Goal: Information Seeking & Learning: Learn about a topic

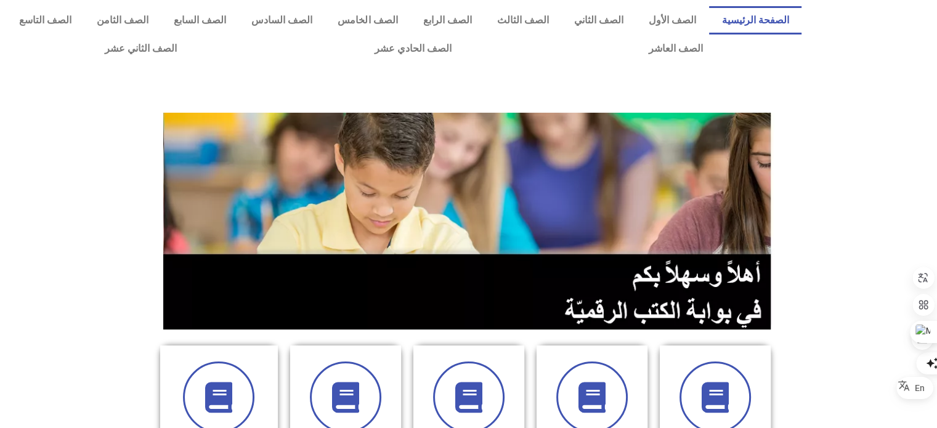
scroll to position [375, 0]
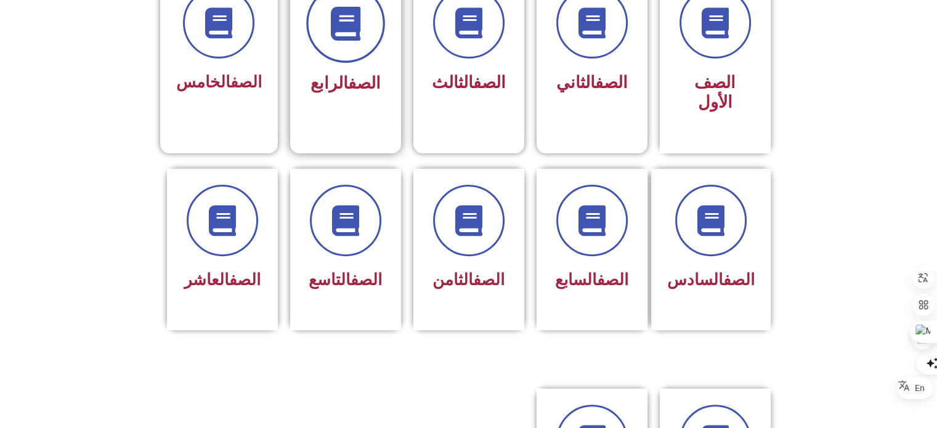
click at [348, 45] on span at bounding box center [345, 23] width 79 height 79
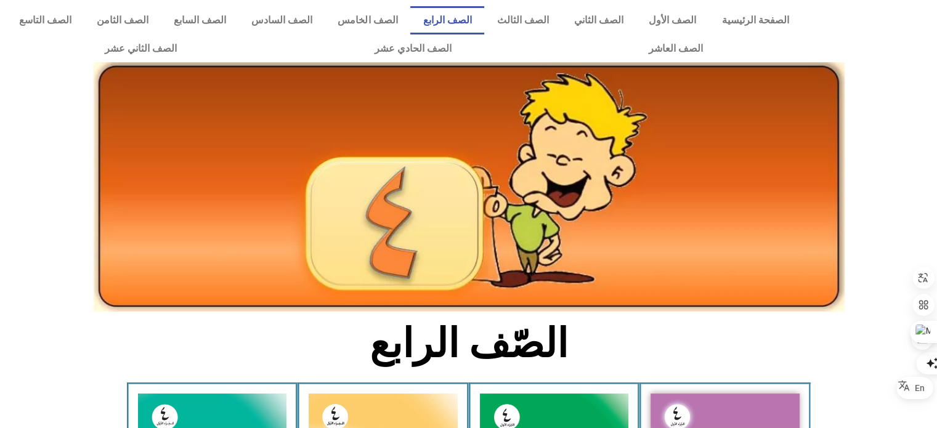
scroll to position [375, 0]
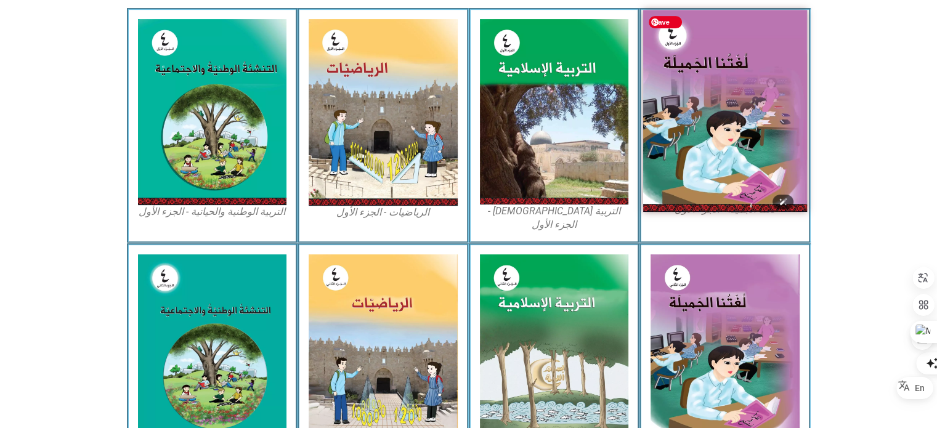
click at [645, 119] on img at bounding box center [725, 110] width 164 height 201
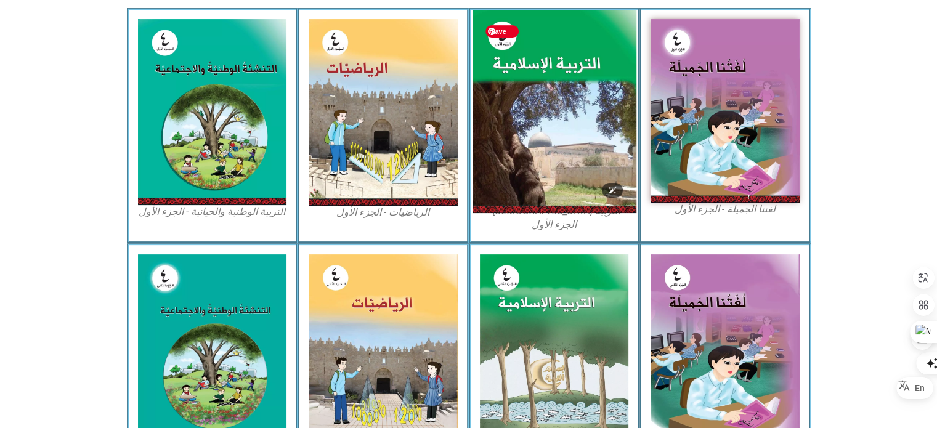
click at [602, 118] on img at bounding box center [554, 112] width 164 height 204
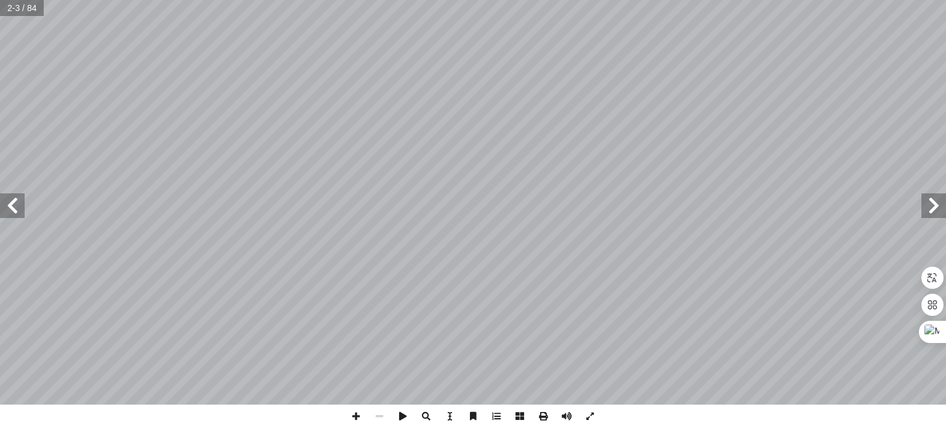
click at [9, 211] on span at bounding box center [12, 205] width 25 height 25
